Goal: Task Accomplishment & Management: Manage account settings

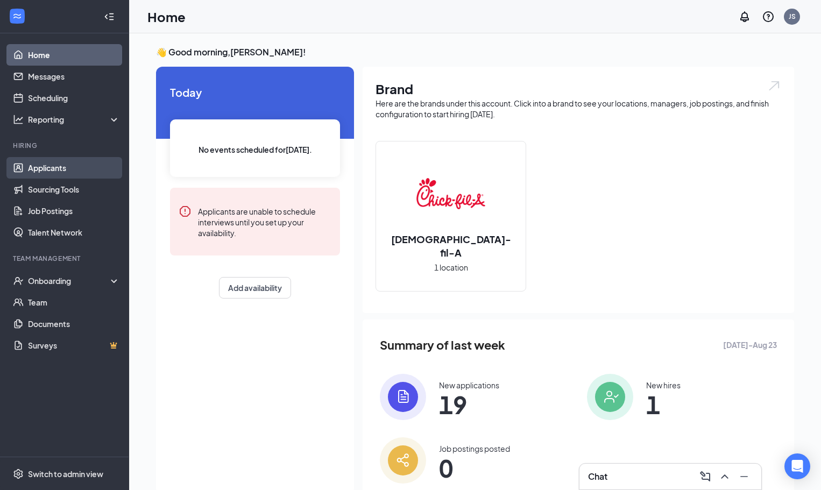
click at [63, 172] on link "Applicants" at bounding box center [74, 168] width 92 height 22
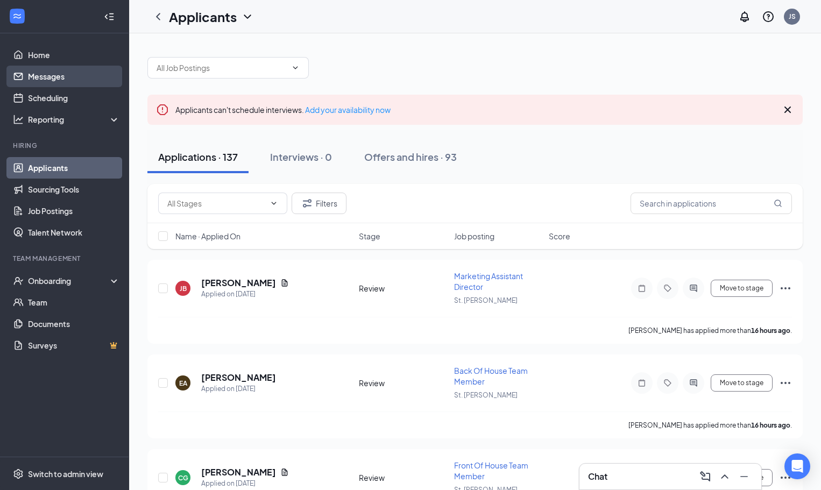
click at [51, 82] on link "Messages" at bounding box center [74, 77] width 92 height 22
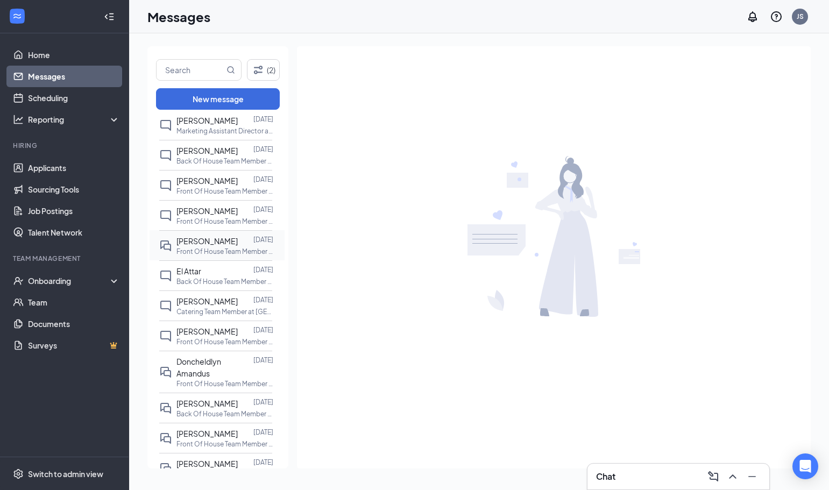
scroll to position [54, 0]
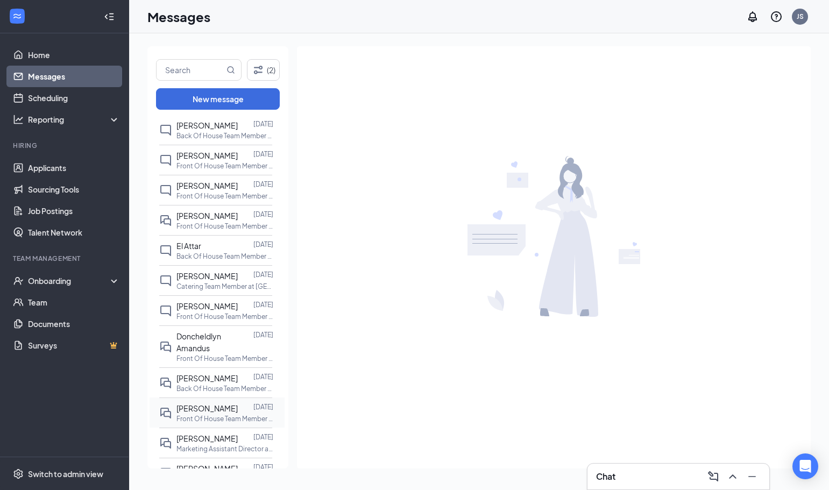
click at [192, 405] on span "[PERSON_NAME]" at bounding box center [206, 409] width 61 height 10
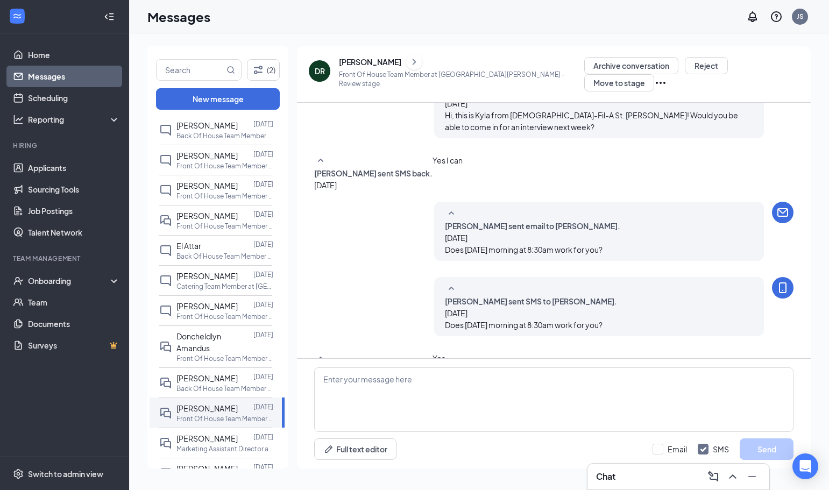
scroll to position [340, 0]
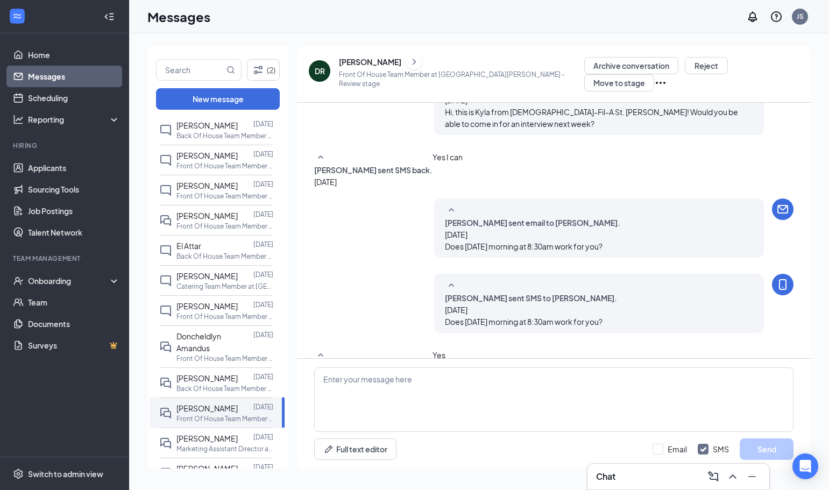
click at [325, 72] on div "DR" at bounding box center [320, 71] width 22 height 22
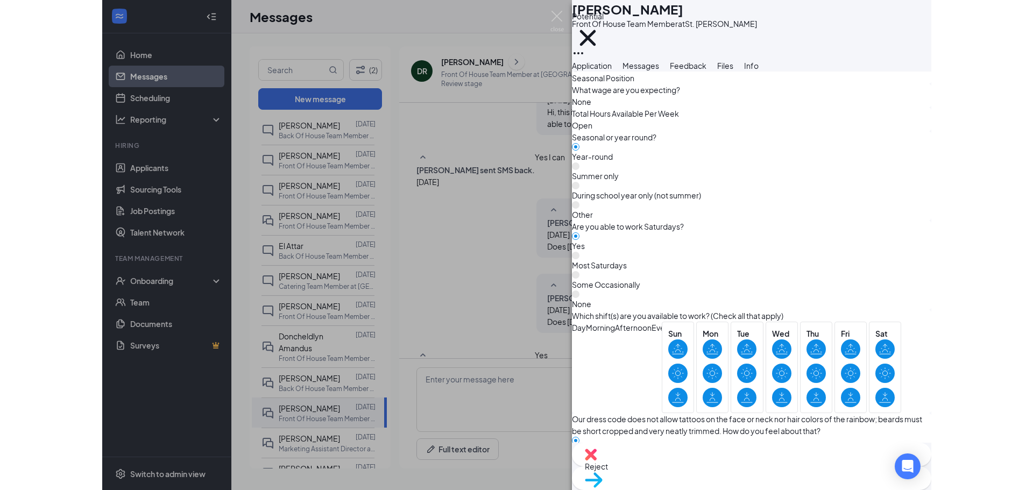
scroll to position [1111, 0]
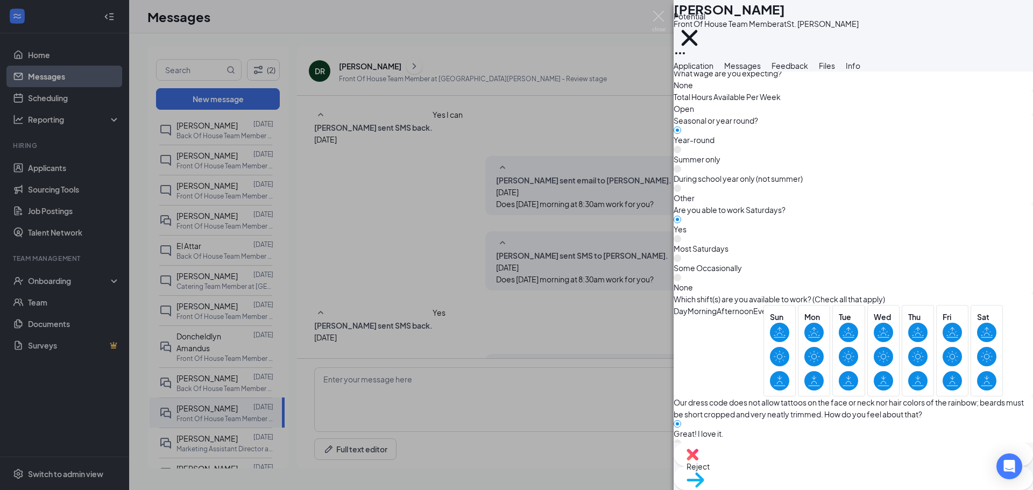
scroll to position [1107, 0]
